Goal: Information Seeking & Learning: Learn about a topic

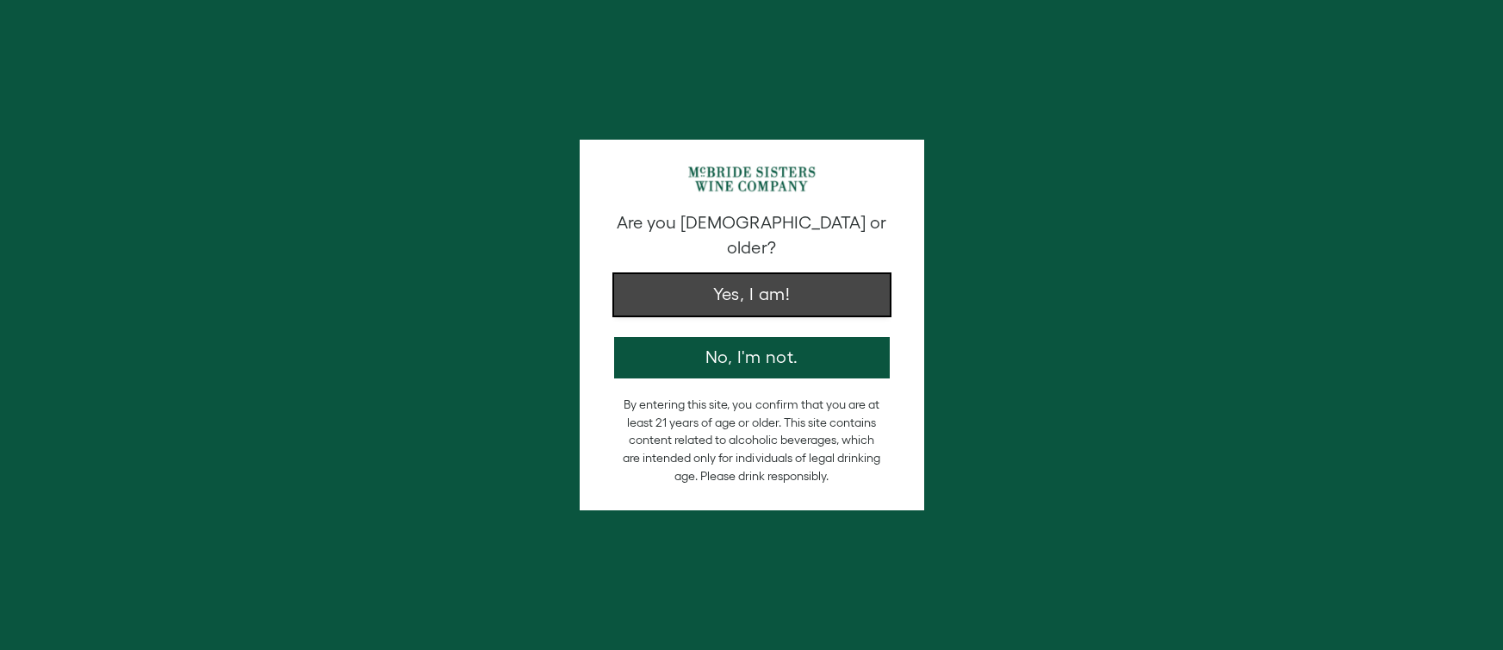
click at [852, 274] on button "Yes, I am!" at bounding box center [752, 294] width 276 height 41
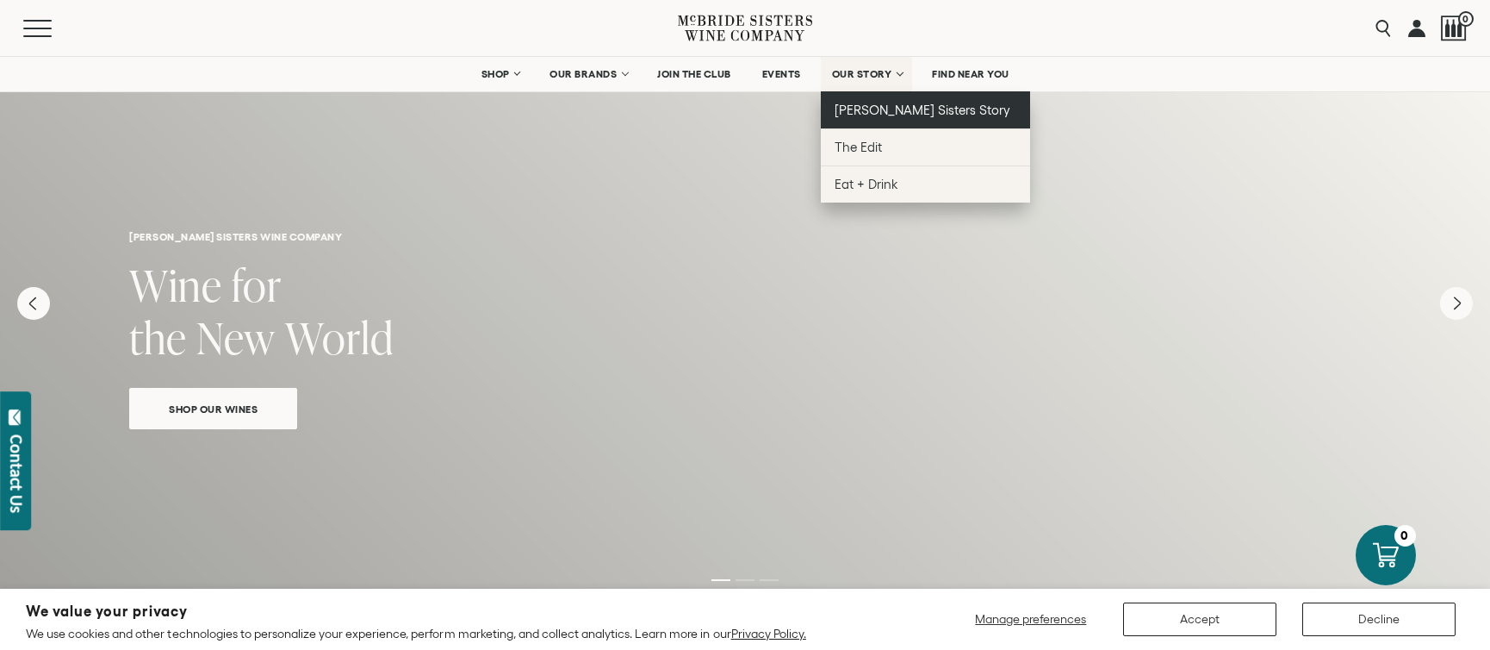
click at [868, 111] on span "[PERSON_NAME] Sisters Story" at bounding box center [923, 110] width 177 height 15
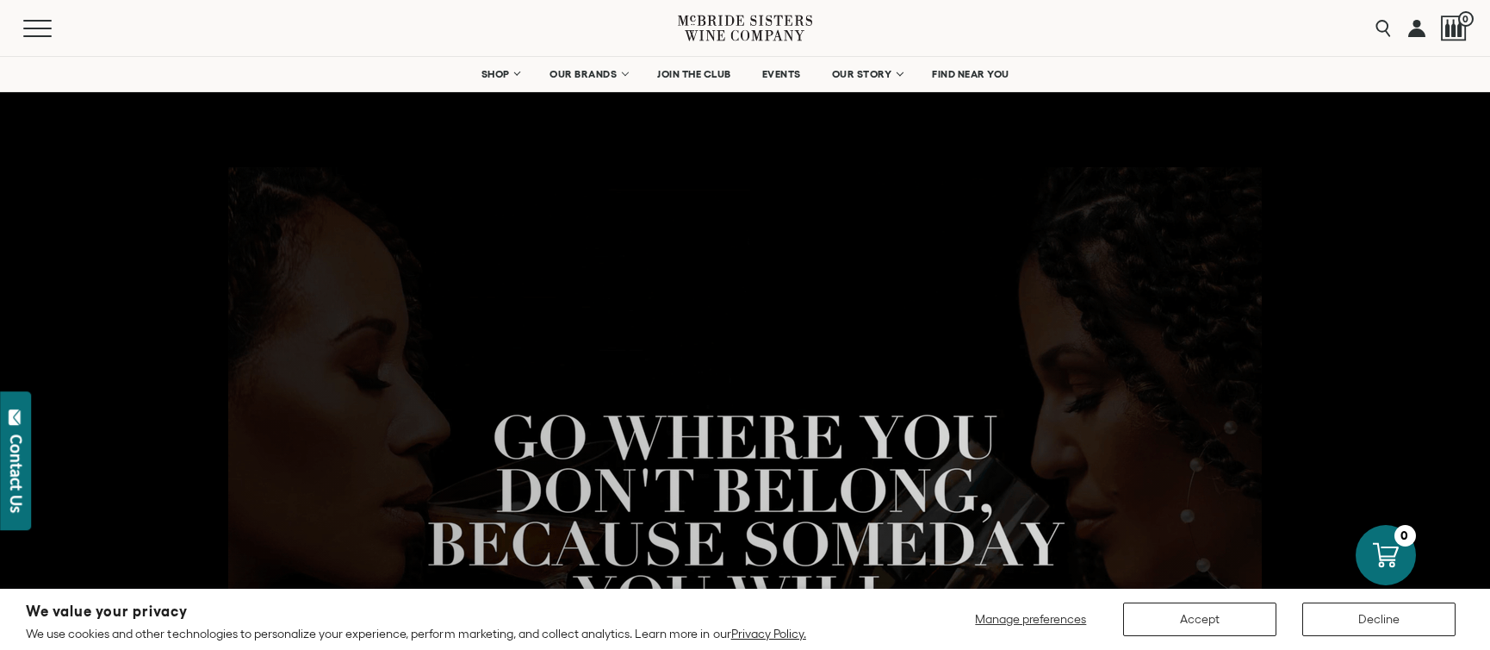
scroll to position [3, 0]
click at [1242, 625] on button "Accept" at bounding box center [1199, 619] width 153 height 34
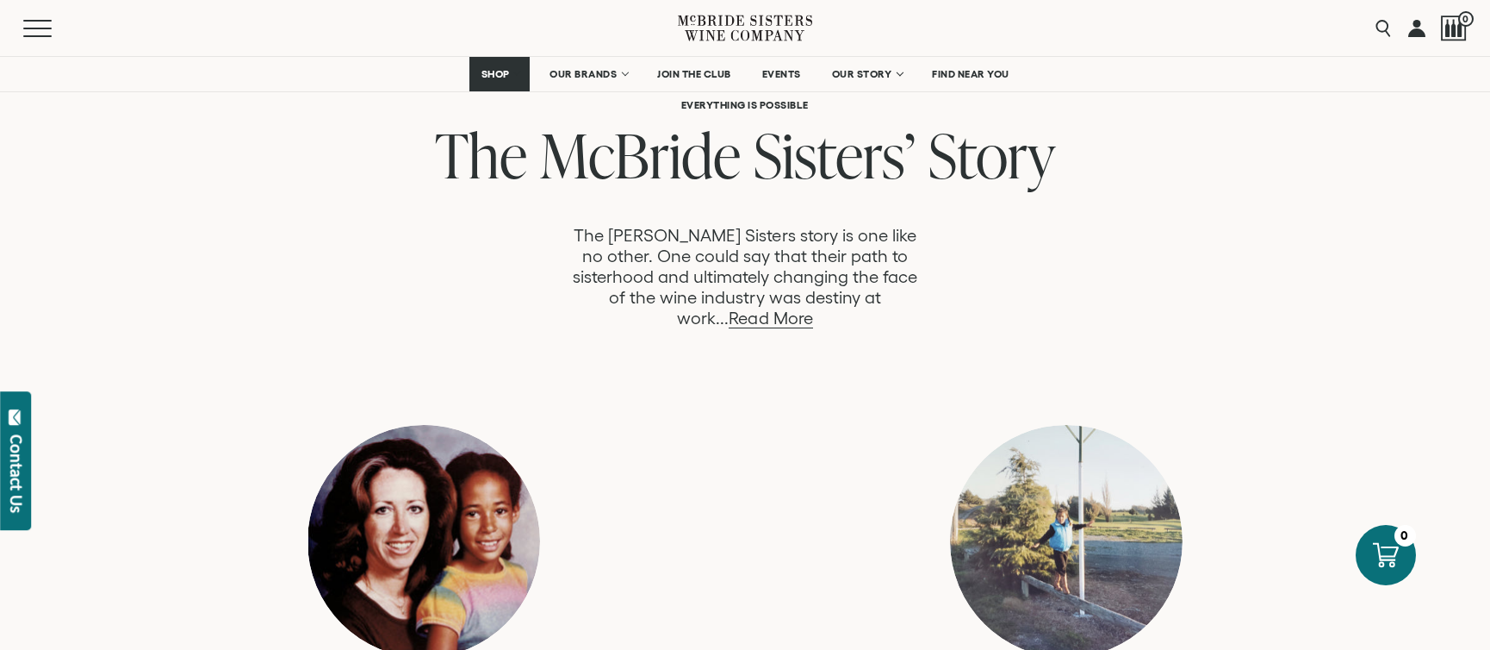
scroll to position [879, 0]
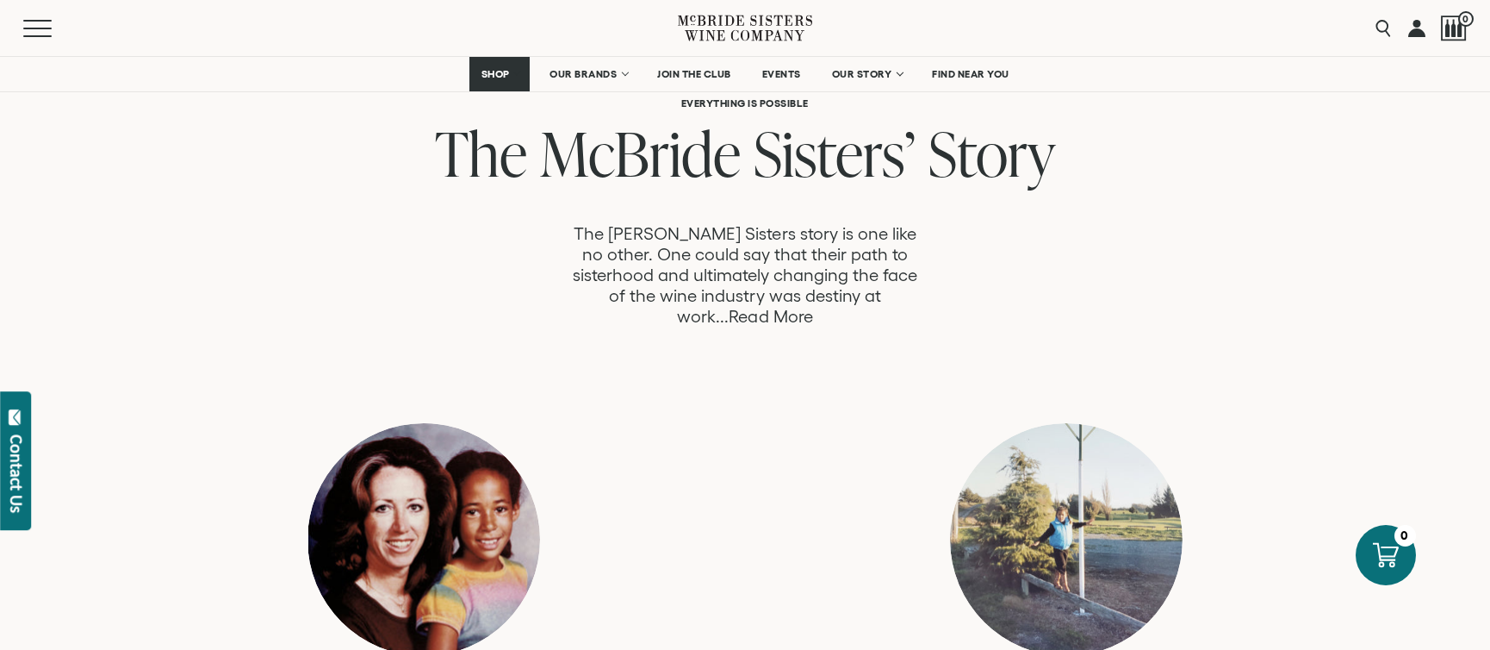
click at [812, 307] on link "Read More" at bounding box center [771, 317] width 84 height 20
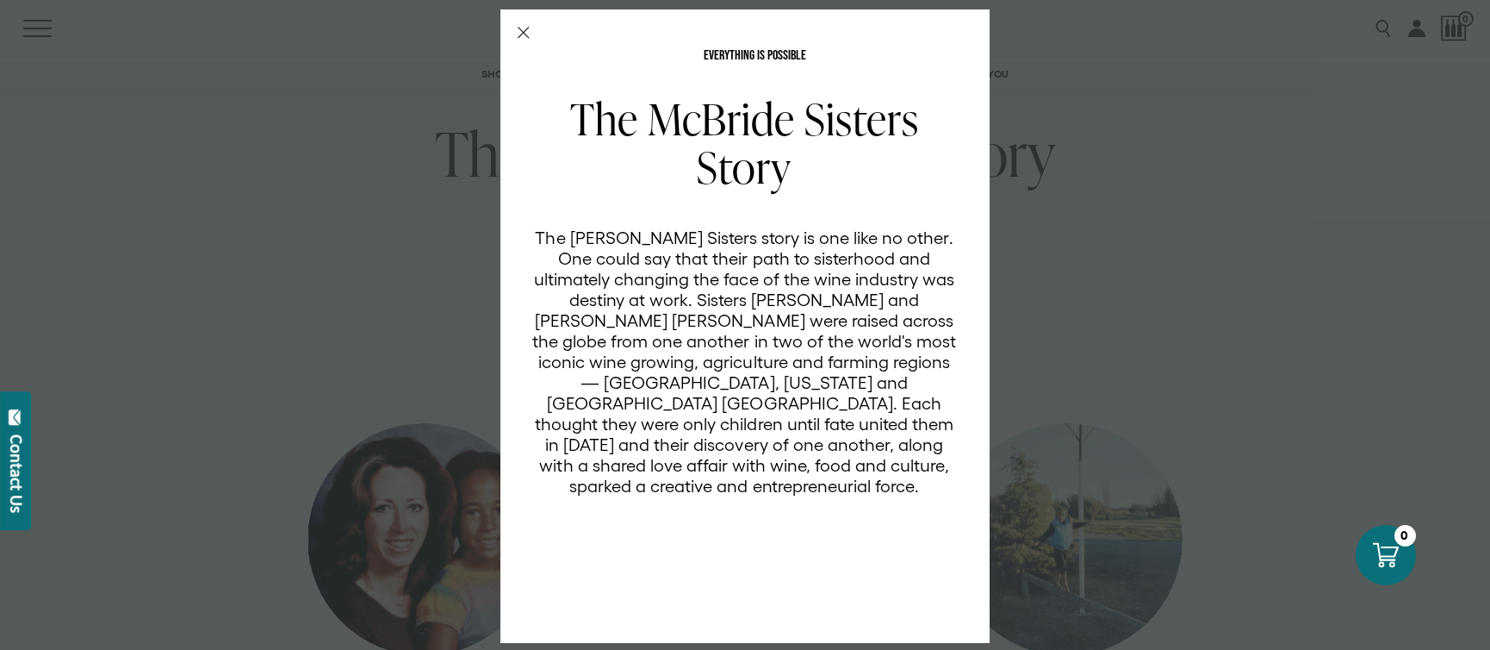
scroll to position [76, 0]
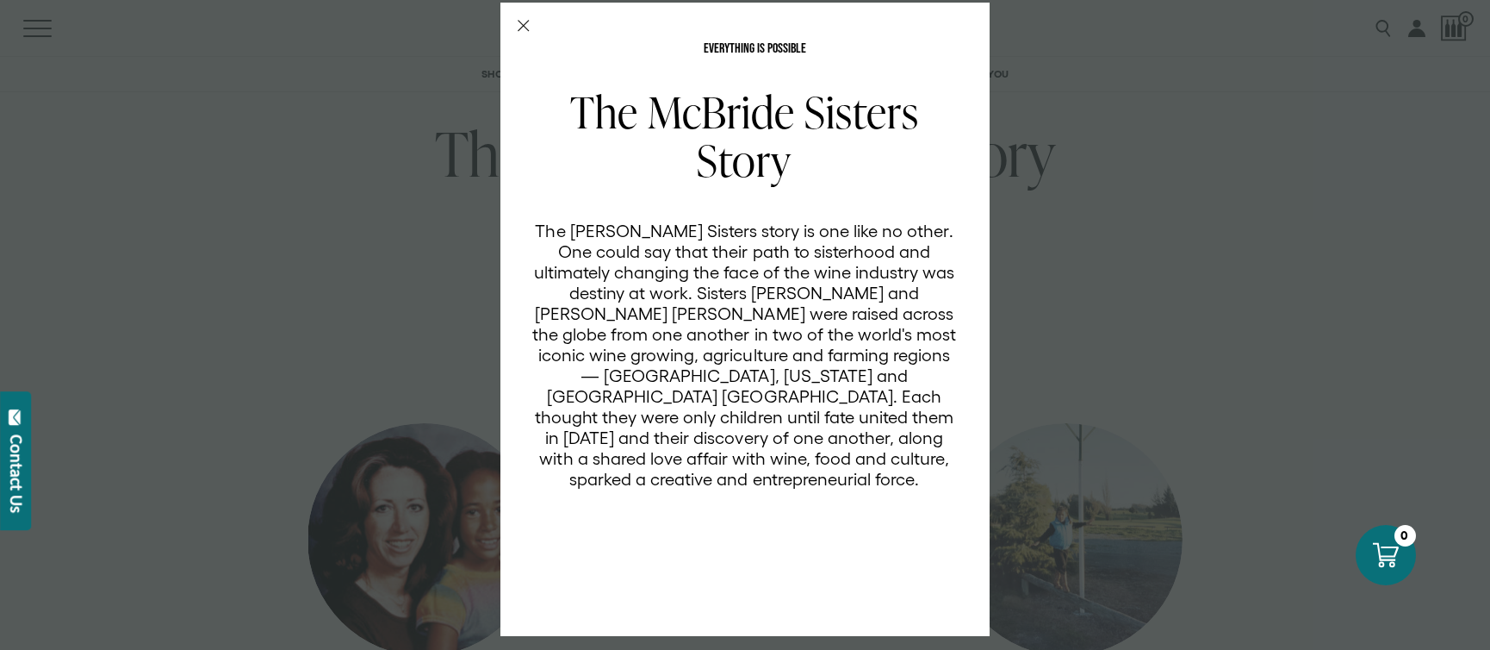
click at [519, 28] on icon "Close Modal" at bounding box center [524, 26] width 12 height 12
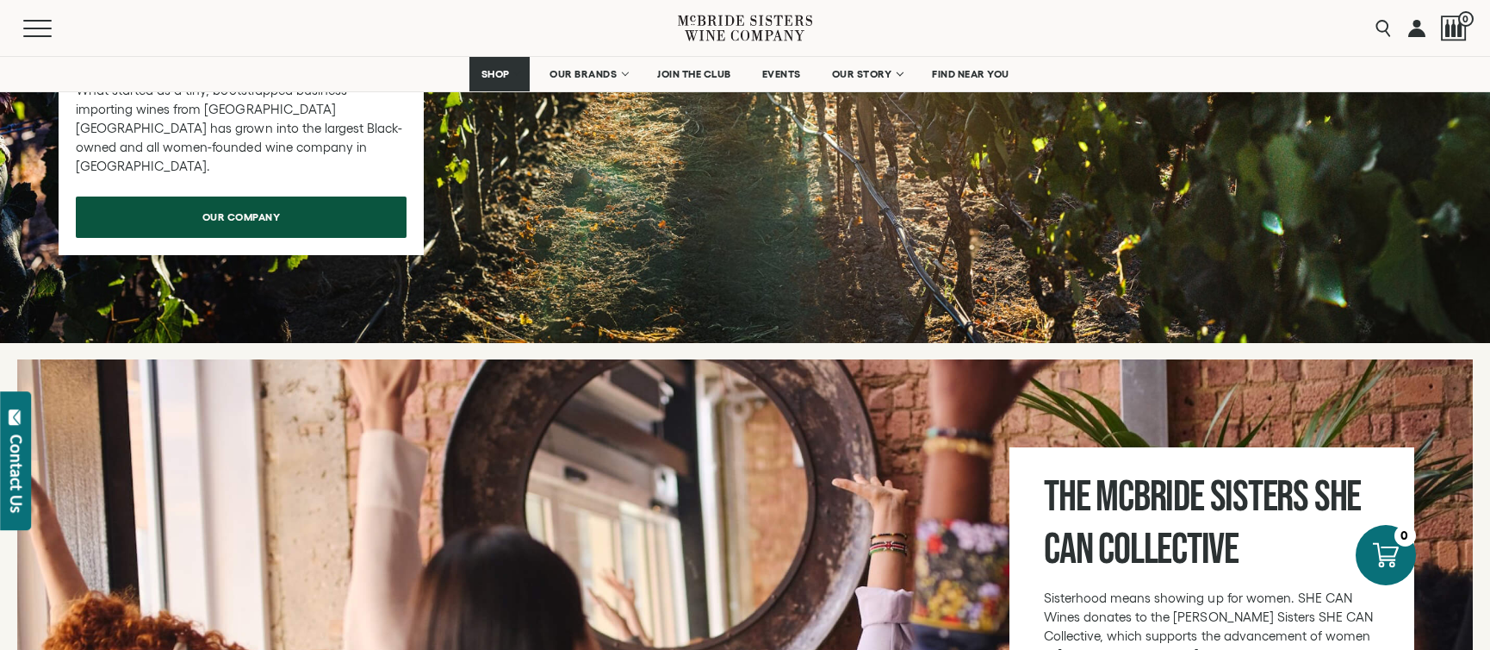
scroll to position [5402, 0]
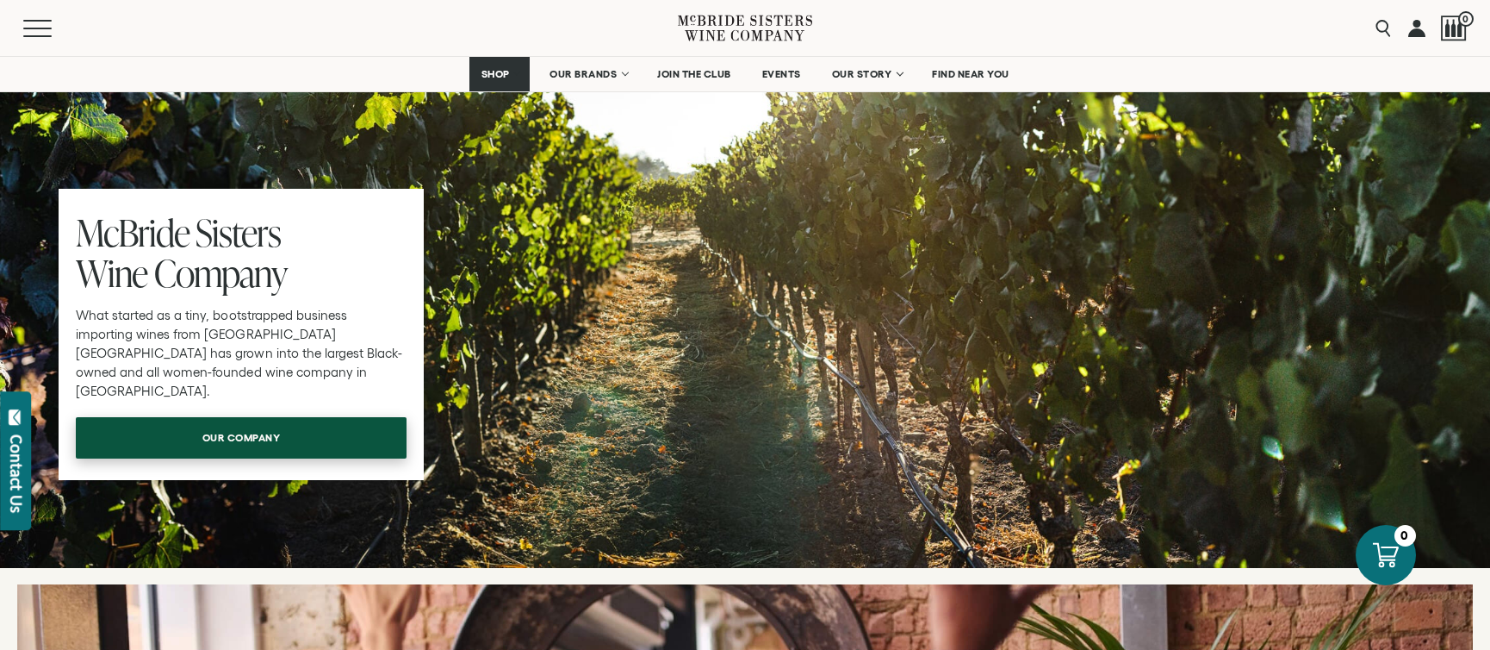
click at [253, 420] on span "our company" at bounding box center [241, 437] width 139 height 34
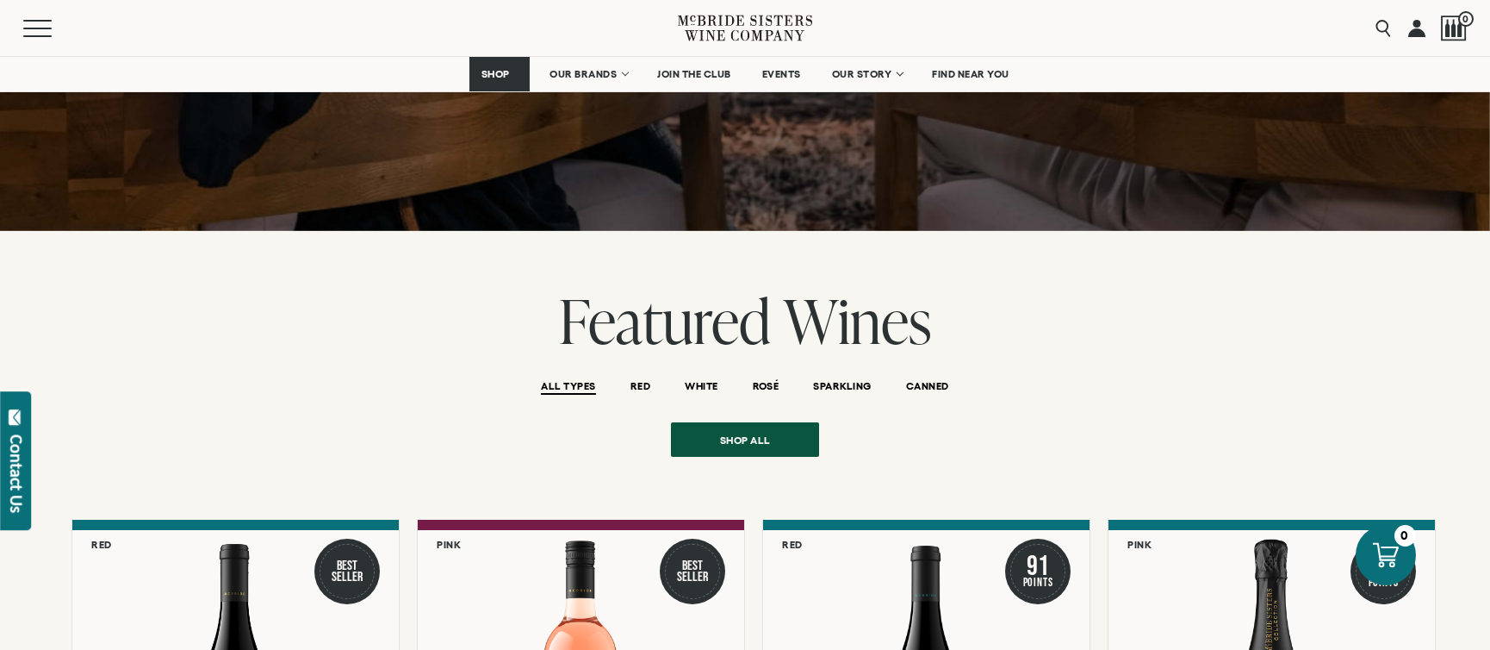
scroll to position [1938, 0]
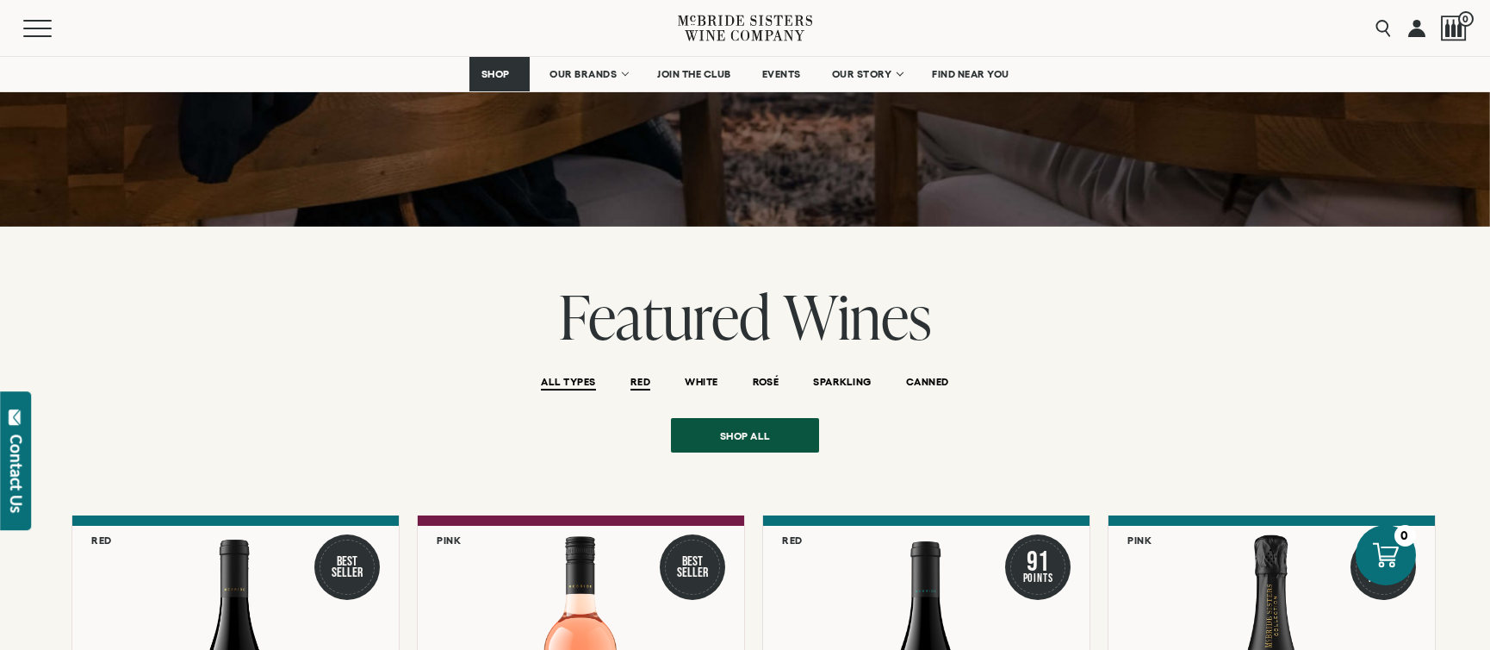
click at [642, 376] on span "RED" at bounding box center [641, 383] width 20 height 15
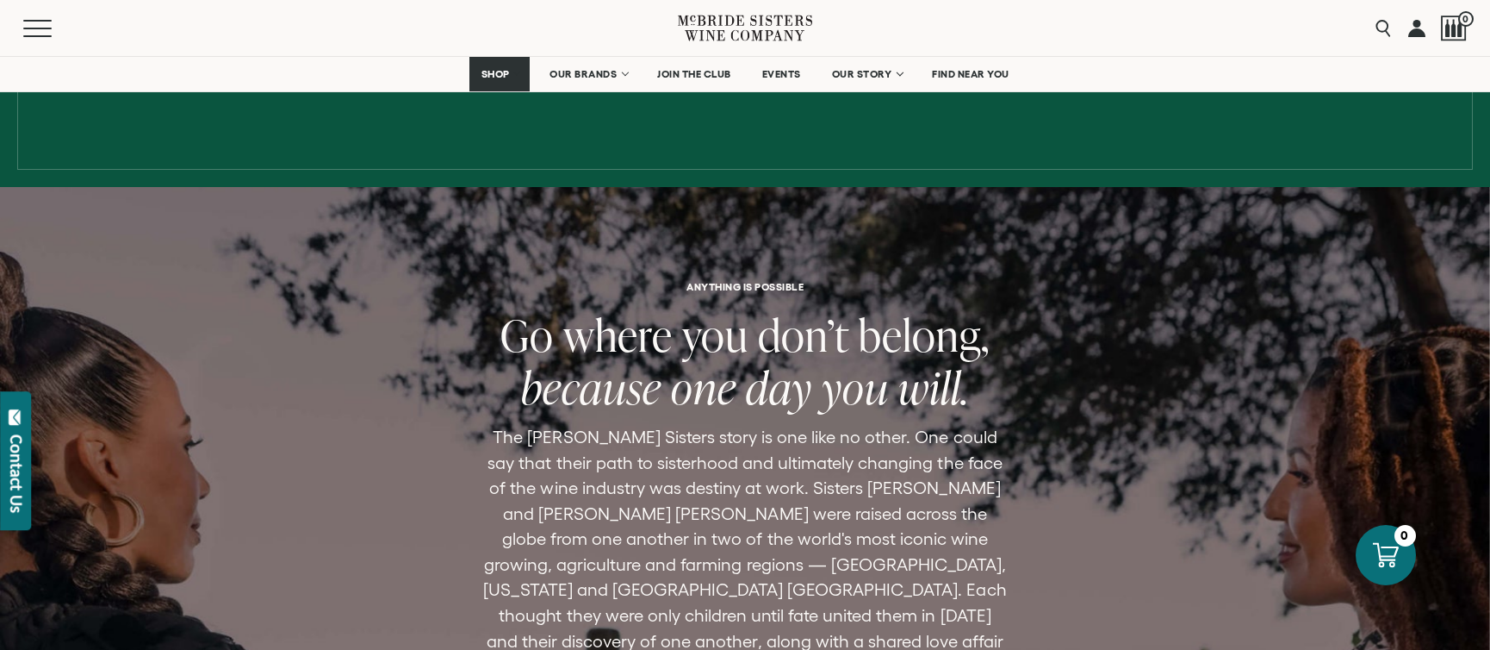
scroll to position [980, 0]
